Goal: Book appointment/travel/reservation

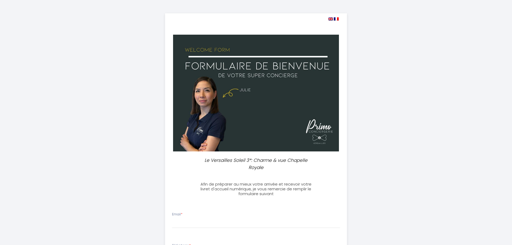
select select
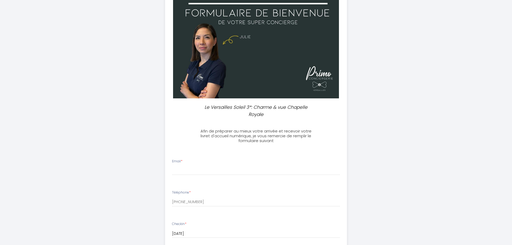
scroll to position [54, 0]
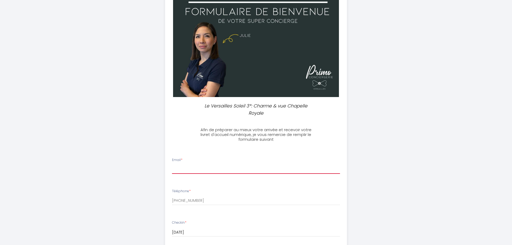
click at [213, 168] on input "Email *" at bounding box center [256, 169] width 168 height 10
type input "karl@kalter.net"
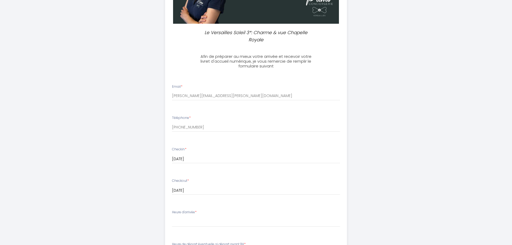
scroll to position [136, 0]
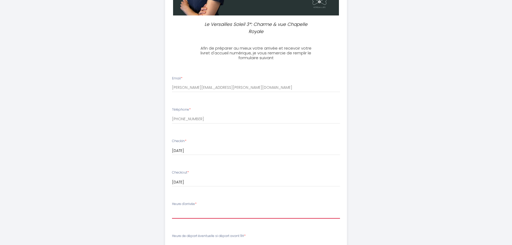
click at [172, 209] on select "16:00 16:30 17:00 17:30 18:00 18:30 19:00 19:30 20:00 20:30 21:00 21:30 22:00 2…" at bounding box center [256, 214] width 168 height 10
select select "16:00"
click option "16:00" at bounding box center [0, 0] width 0 height 0
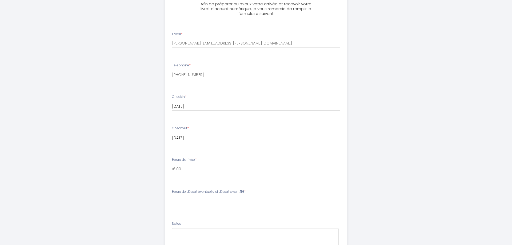
scroll to position [190, 0]
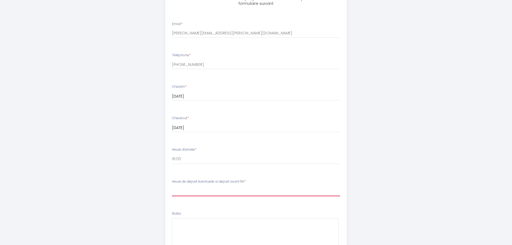
click at [172, 186] on select "00:00 00:30 01:00 01:30 02:00 02:30 03:00 03:30 04:00 04:30 05:00 05:30 06:00 0…" at bounding box center [256, 191] width 168 height 10
select select "09:30"
click option "09:30" at bounding box center [0, 0] width 0 height 0
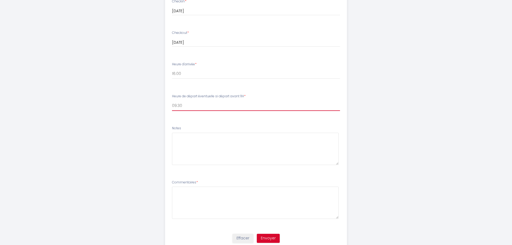
scroll to position [295, 0]
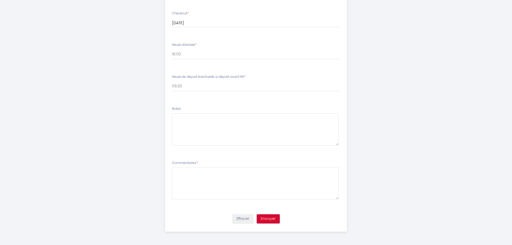
click at [268, 221] on button "Envoyer" at bounding box center [268, 218] width 23 height 9
type textarea "M"
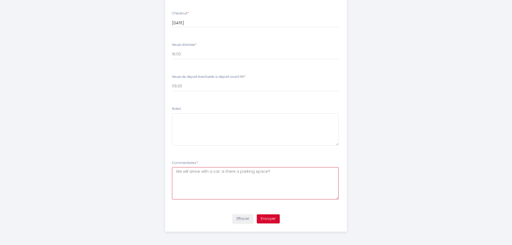
type textarea "We will arrive with a car. is there a parking space?"
click at [270, 221] on button "Envoyer" at bounding box center [268, 218] width 23 height 9
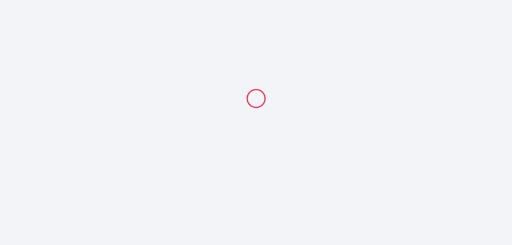
scroll to position [0, 0]
select select "09:30"
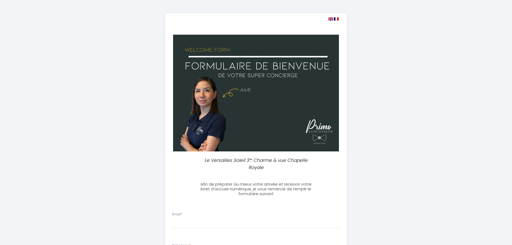
select select
